Goal: Task Accomplishment & Management: Use online tool/utility

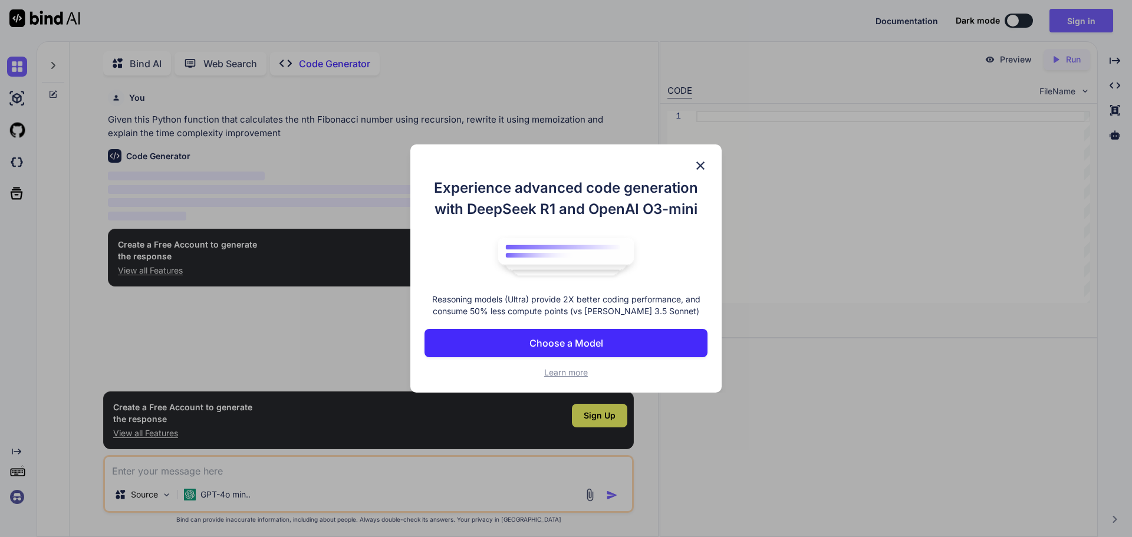
scroll to position [5, 0]
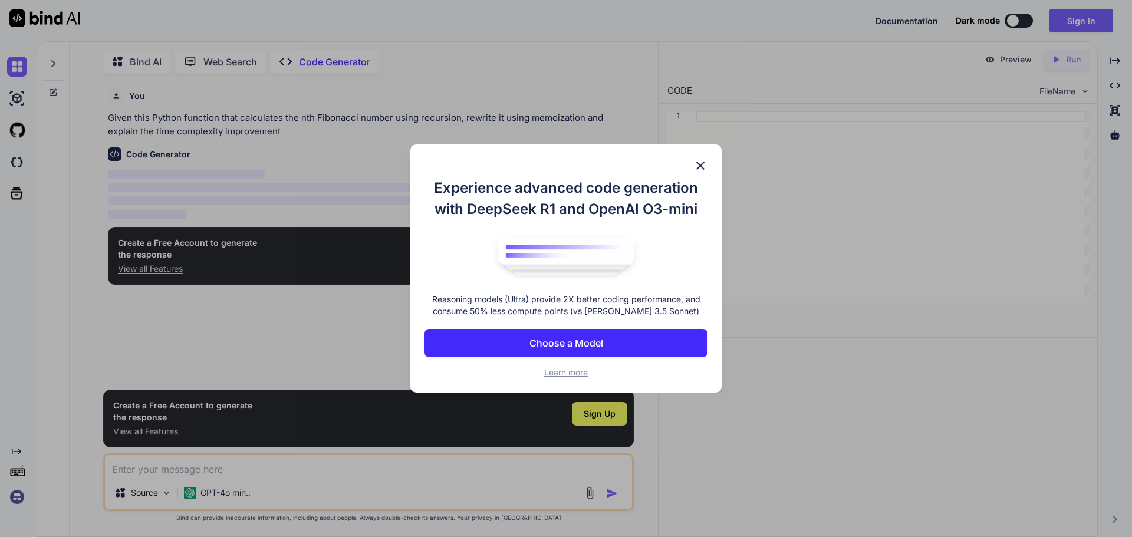
type textarea "x"
click at [701, 169] on img at bounding box center [701, 166] width 14 height 14
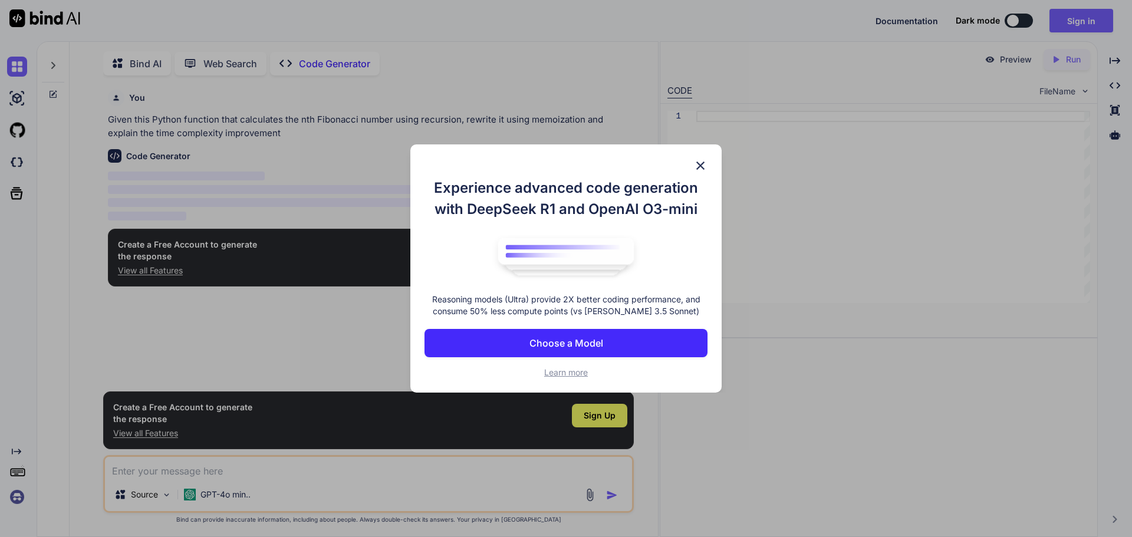
scroll to position [5, 0]
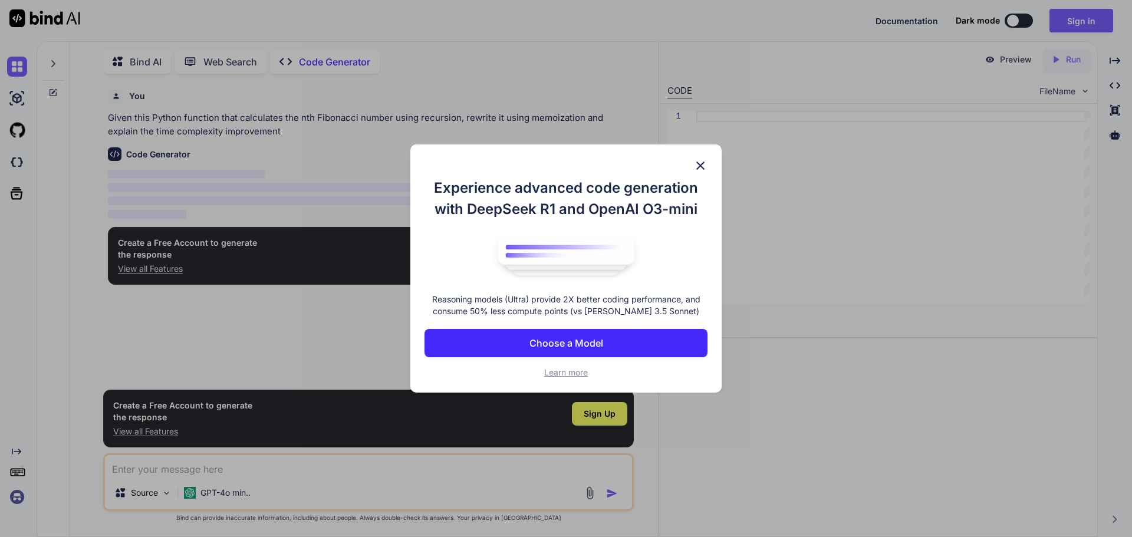
click at [697, 169] on img at bounding box center [701, 166] width 14 height 14
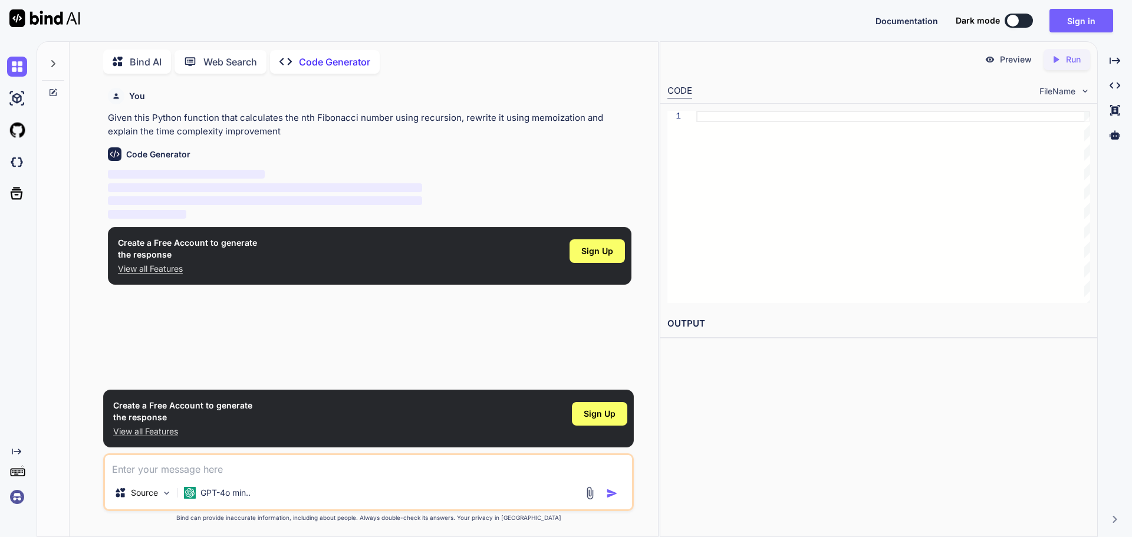
type textarea "x"
